Goal: Information Seeking & Learning: Learn about a topic

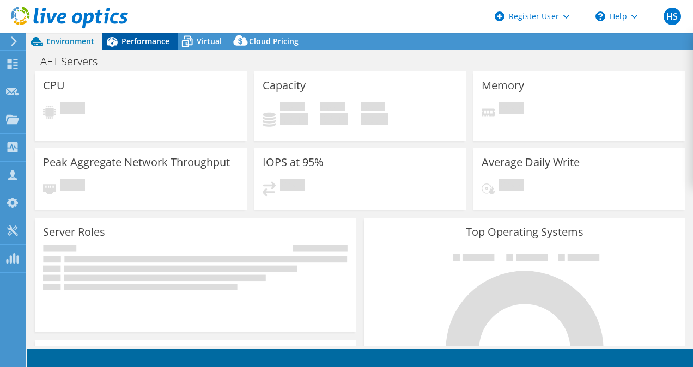
click at [150, 35] on div "Performance" at bounding box center [139, 41] width 75 height 17
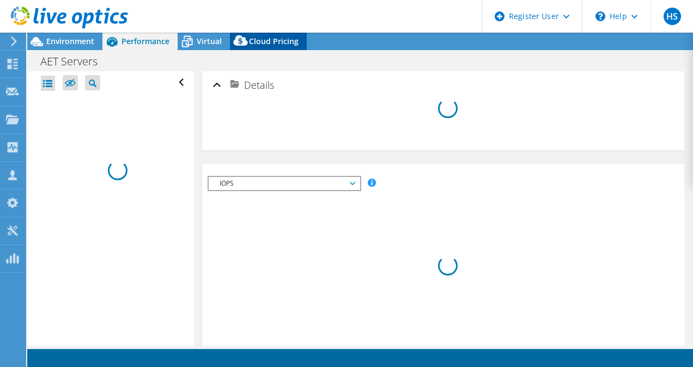
select select "USD"
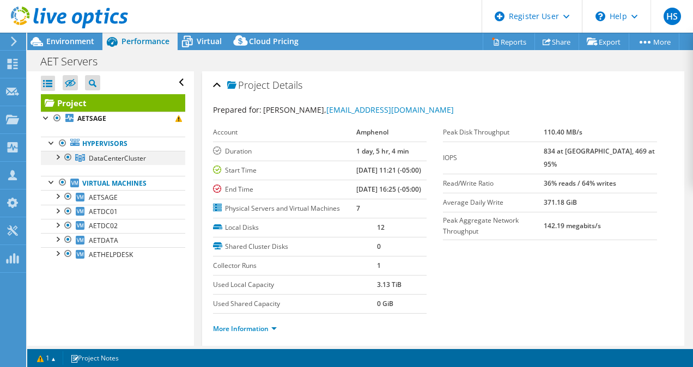
click at [63, 160] on div at bounding box center [68, 157] width 11 height 13
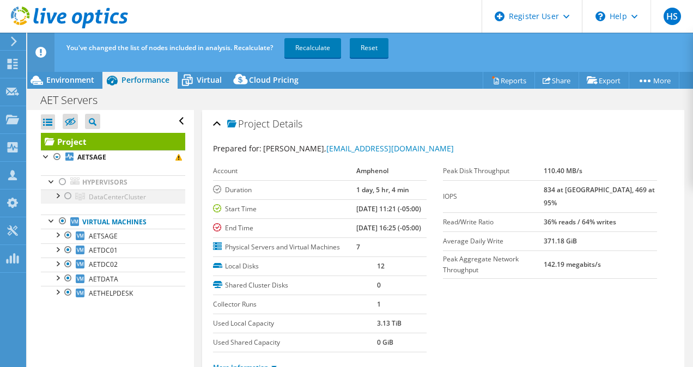
click at [58, 195] on div at bounding box center [57, 195] width 11 height 11
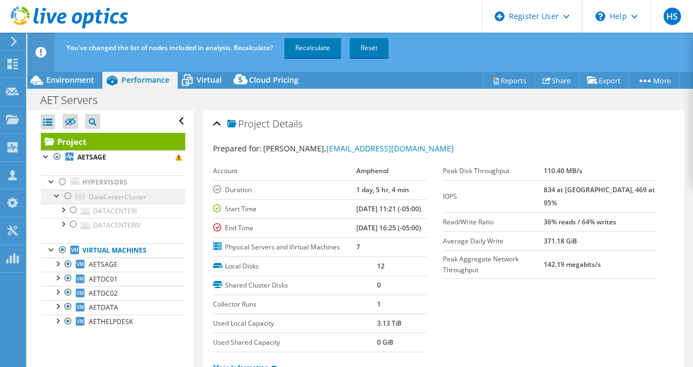
click at [66, 197] on div at bounding box center [68, 196] width 11 height 13
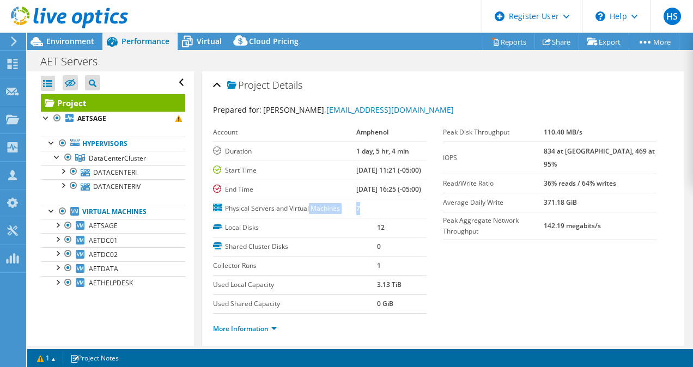
drag, startPoint x: 354, startPoint y: 241, endPoint x: 313, endPoint y: 234, distance: 41.5
click at [313, 218] on tr "Physical Servers and Virtual Machines 7" at bounding box center [320, 208] width 214 height 19
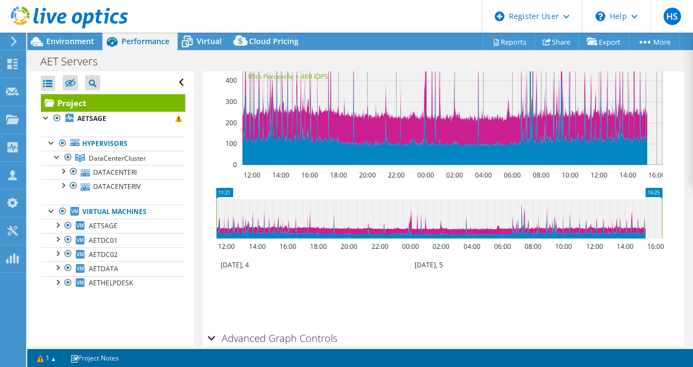
scroll to position [218, 0]
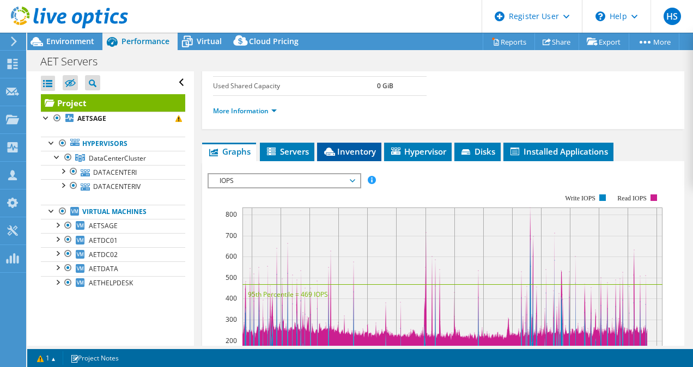
click at [356, 157] on span "Inventory" at bounding box center [349, 151] width 53 height 11
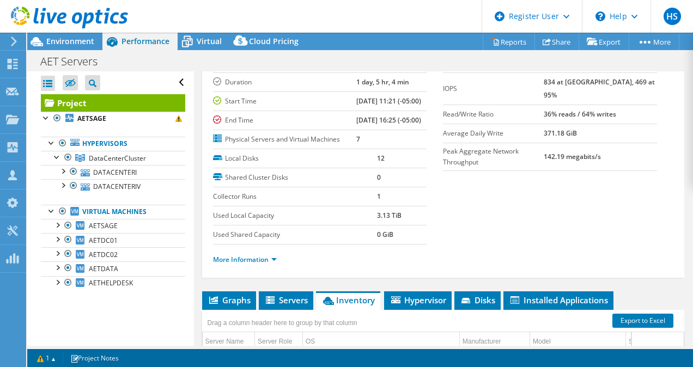
scroll to position [68, 0]
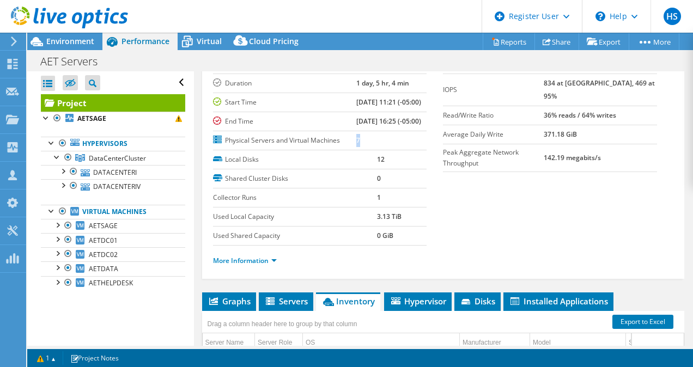
drag, startPoint x: 354, startPoint y: 168, endPoint x: 344, endPoint y: 169, distance: 9.4
click at [356, 150] on td "7" at bounding box center [391, 140] width 70 height 19
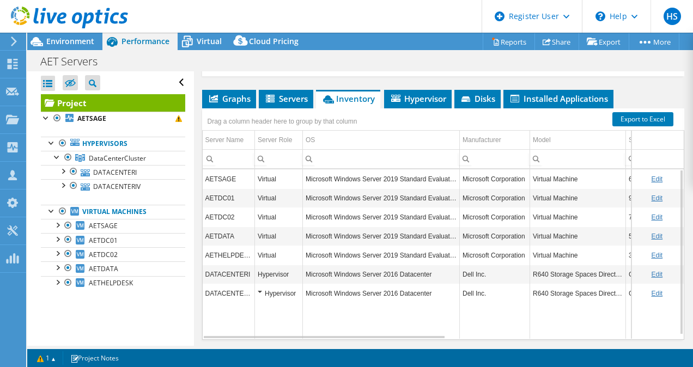
scroll to position [272, 0]
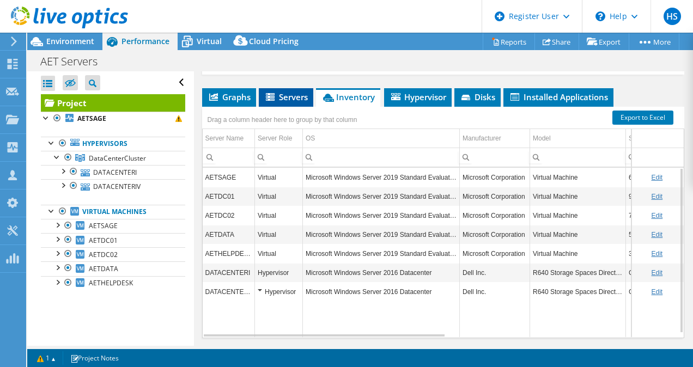
click at [288, 102] on span "Servers" at bounding box center [286, 97] width 44 height 11
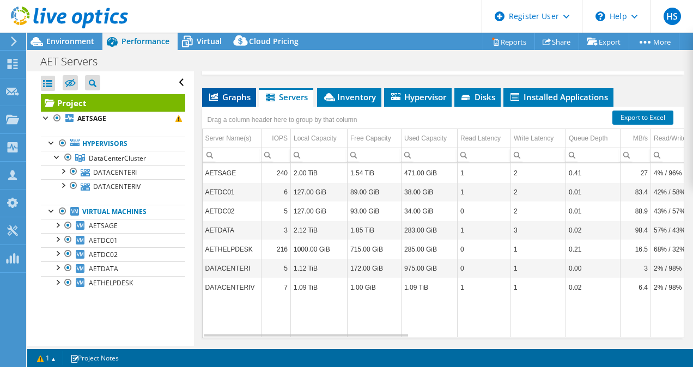
click at [233, 107] on li "Graphs" at bounding box center [229, 97] width 54 height 19
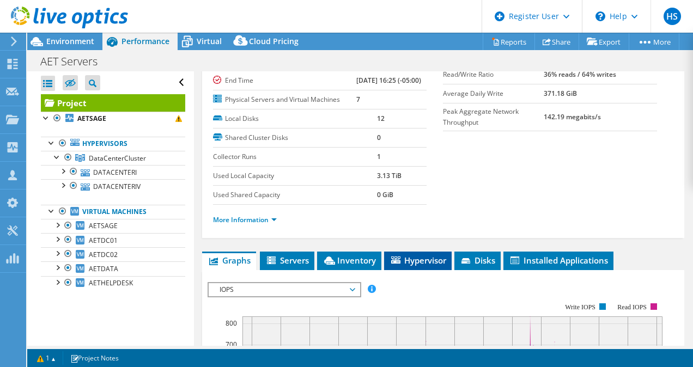
scroll to position [0, 0]
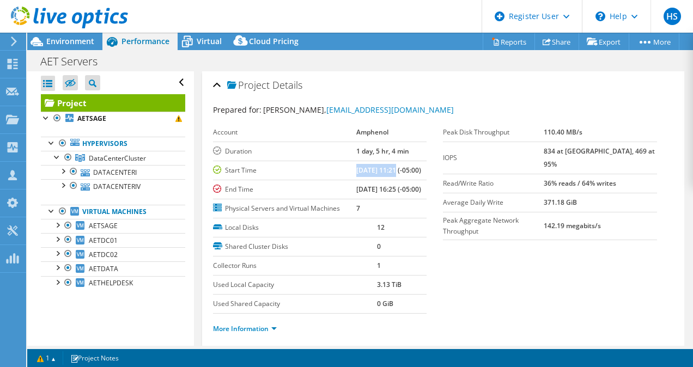
drag, startPoint x: 344, startPoint y: 173, endPoint x: 383, endPoint y: 175, distance: 39.3
click at [383, 175] on td "[DATE] 11:21 (-05:00)" at bounding box center [391, 170] width 70 height 19
drag, startPoint x: 383, startPoint y: 175, endPoint x: 377, endPoint y: 204, distance: 29.5
click at [377, 199] on tr "End Time [DATE] 16:25 (-05:00)" at bounding box center [320, 189] width 214 height 19
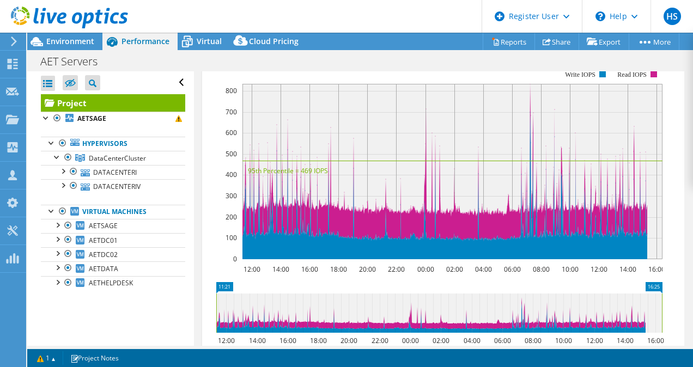
scroll to position [327, 0]
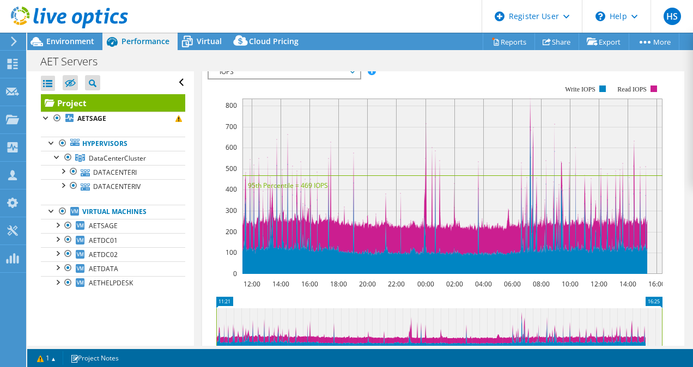
click at [293, 78] on span "IOPS" at bounding box center [284, 71] width 140 height 13
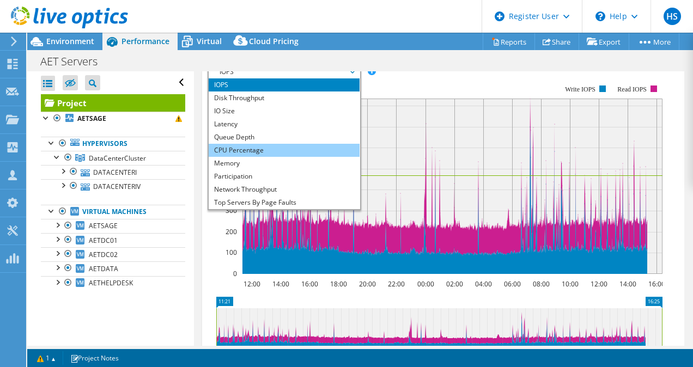
click at [259, 157] on li "CPU Percentage" at bounding box center [284, 150] width 151 height 13
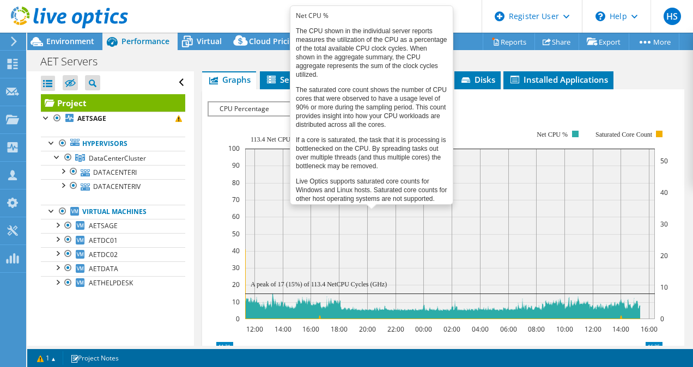
scroll to position [218, 0]
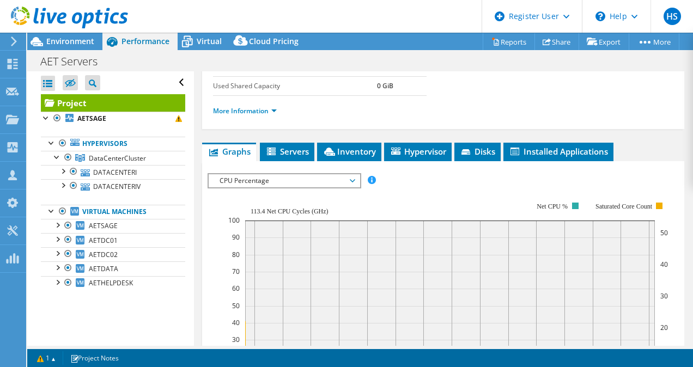
click at [293, 187] on span "CPU Percentage" at bounding box center [284, 180] width 140 height 13
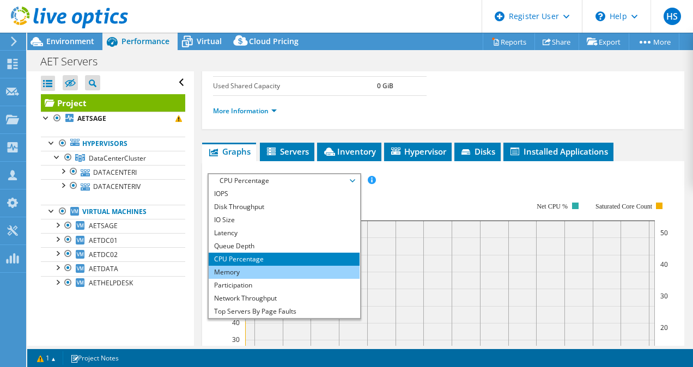
click at [293, 279] on li "Memory" at bounding box center [284, 272] width 151 height 13
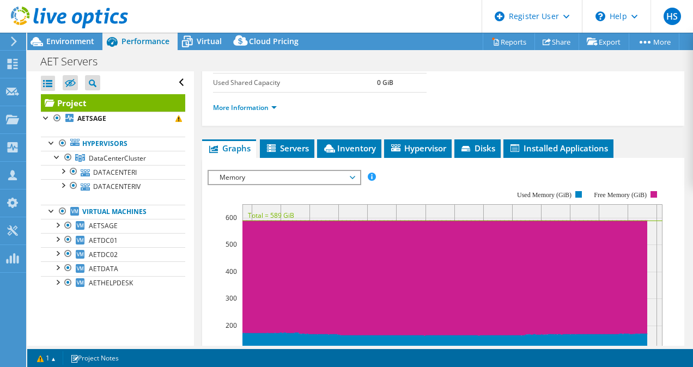
scroll to position [272, 0]
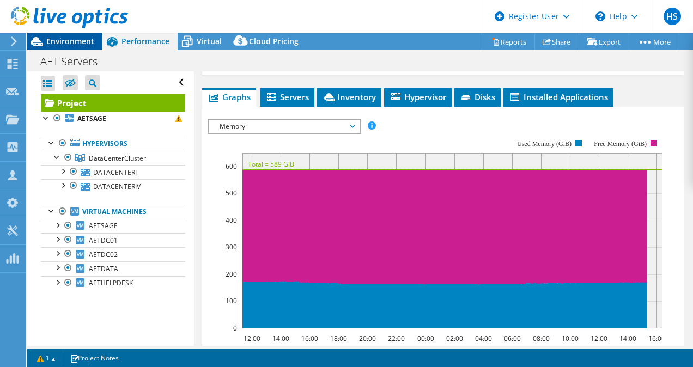
click at [39, 40] on icon at bounding box center [36, 41] width 19 height 19
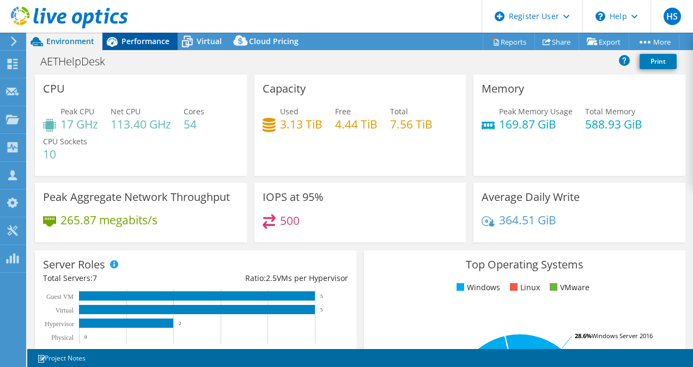
click at [158, 41] on span "Performance" at bounding box center [145, 41] width 48 height 10
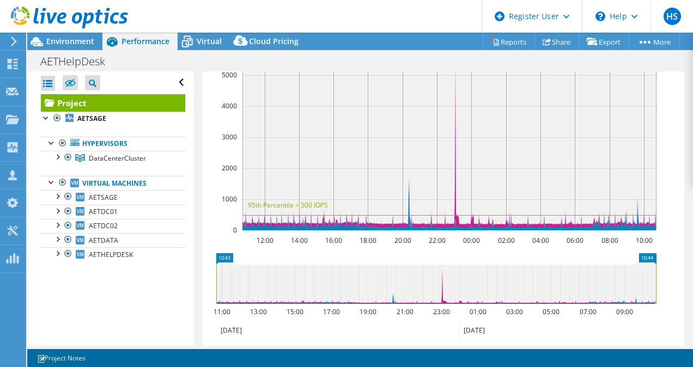
scroll to position [308, 0]
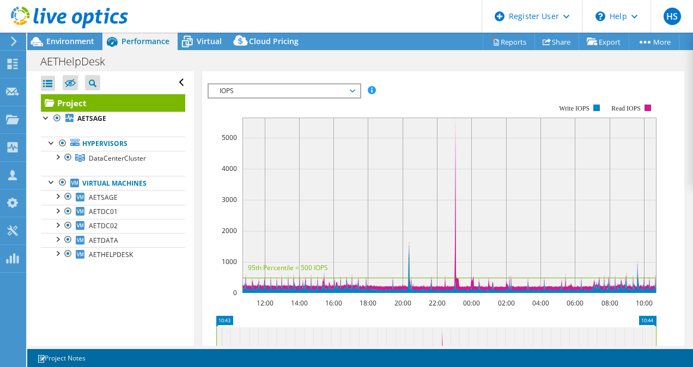
drag, startPoint x: 293, startPoint y: 126, endPoint x: 295, endPoint y: 144, distance: 18.2
click at [293, 98] on span "IOPS" at bounding box center [284, 90] width 140 height 13
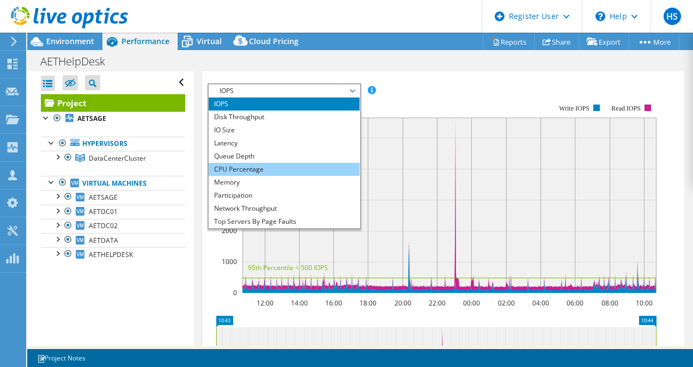
click at [283, 176] on li "CPU Percentage" at bounding box center [284, 169] width 151 height 13
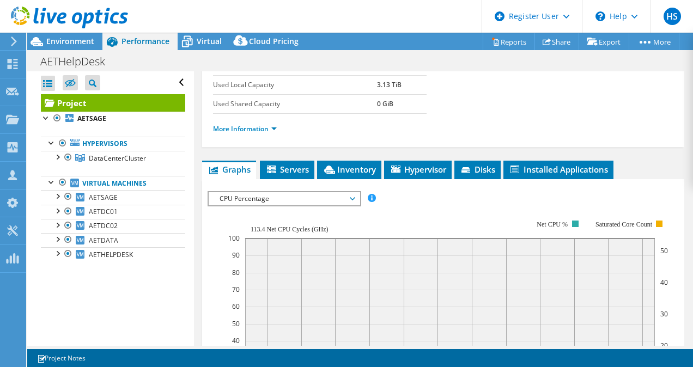
scroll to position [199, 0]
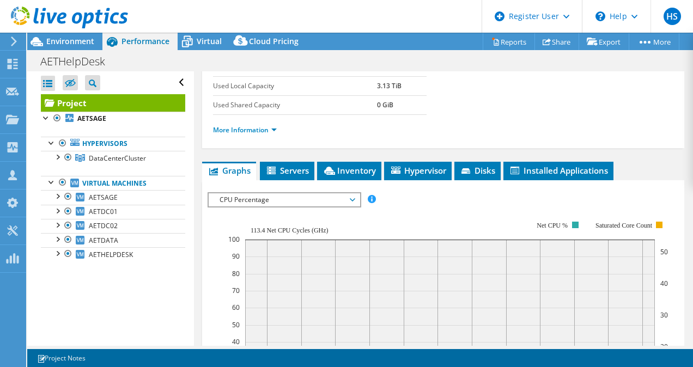
click at [318, 206] on span "CPU Percentage" at bounding box center [284, 199] width 140 height 13
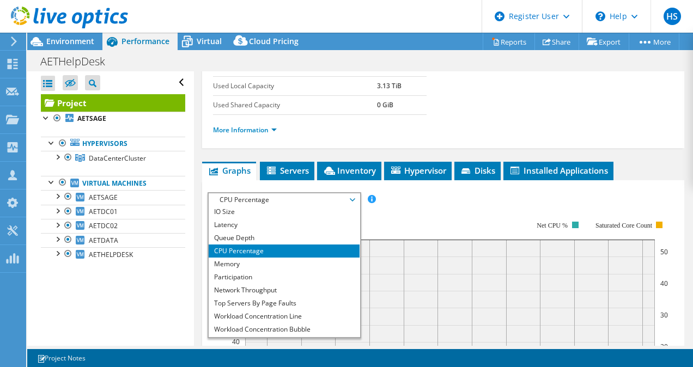
scroll to position [39, 0]
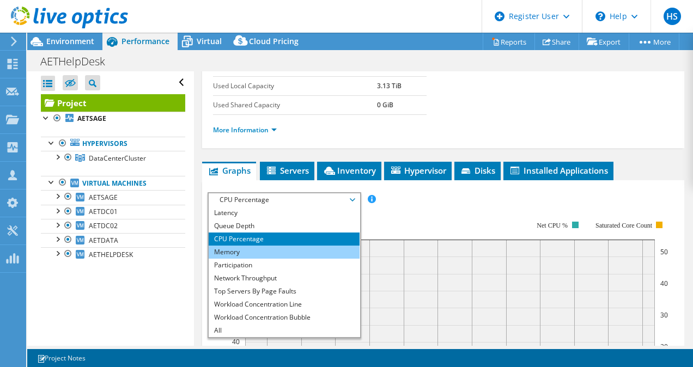
click at [289, 259] on li "Memory" at bounding box center [284, 252] width 151 height 13
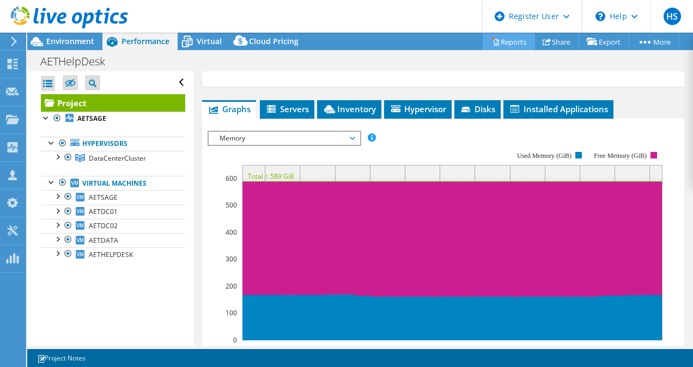
scroll to position [253, 0]
